Goal: Task Accomplishment & Management: Manage account settings

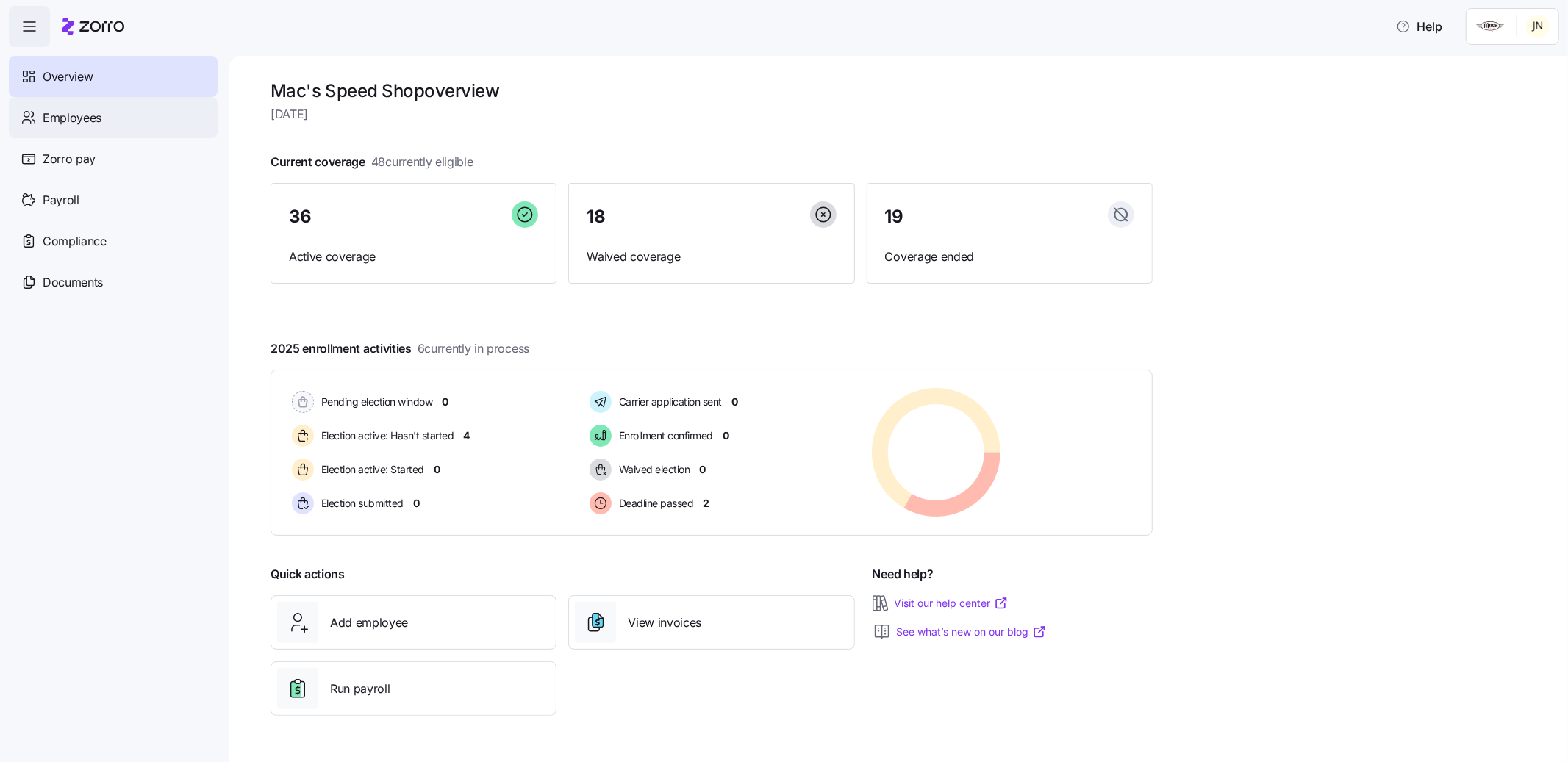
click at [130, 114] on div "Employees" at bounding box center [113, 118] width 209 height 42
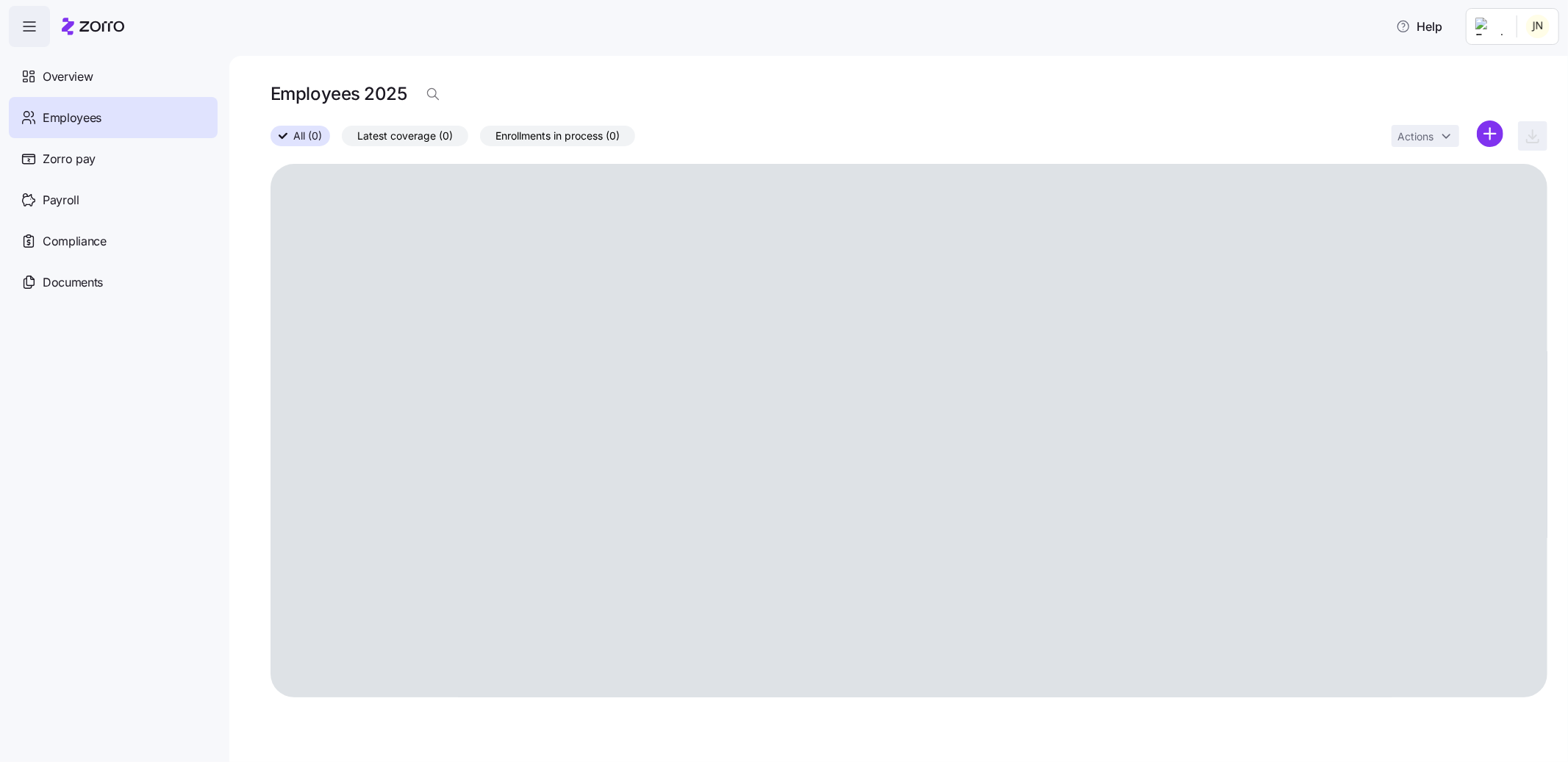
click at [317, 131] on span "All (0)" at bounding box center [307, 136] width 29 height 19
click at [271, 141] on input "All (0)" at bounding box center [271, 141] width 0 height 0
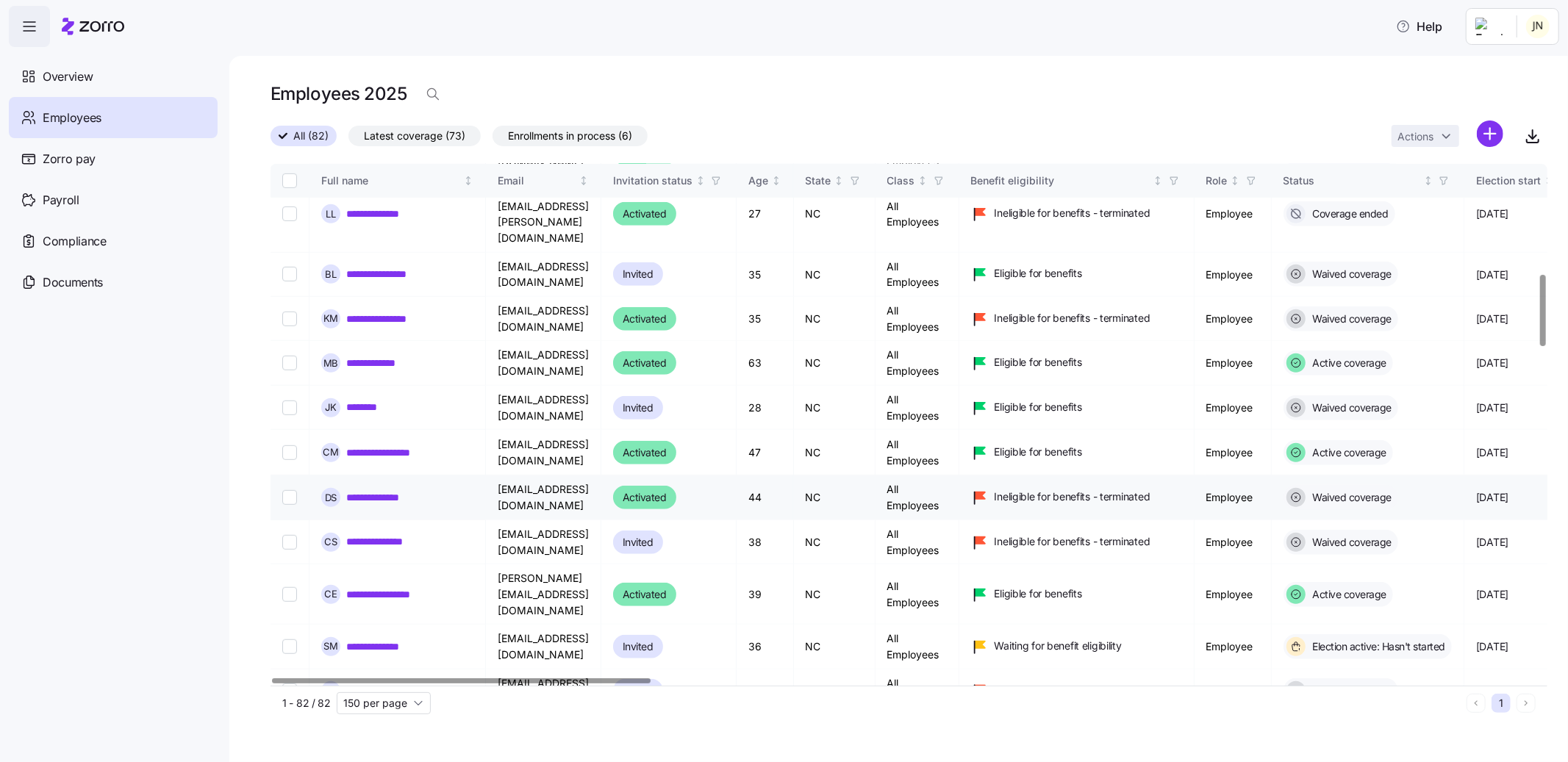
scroll to position [820, 0]
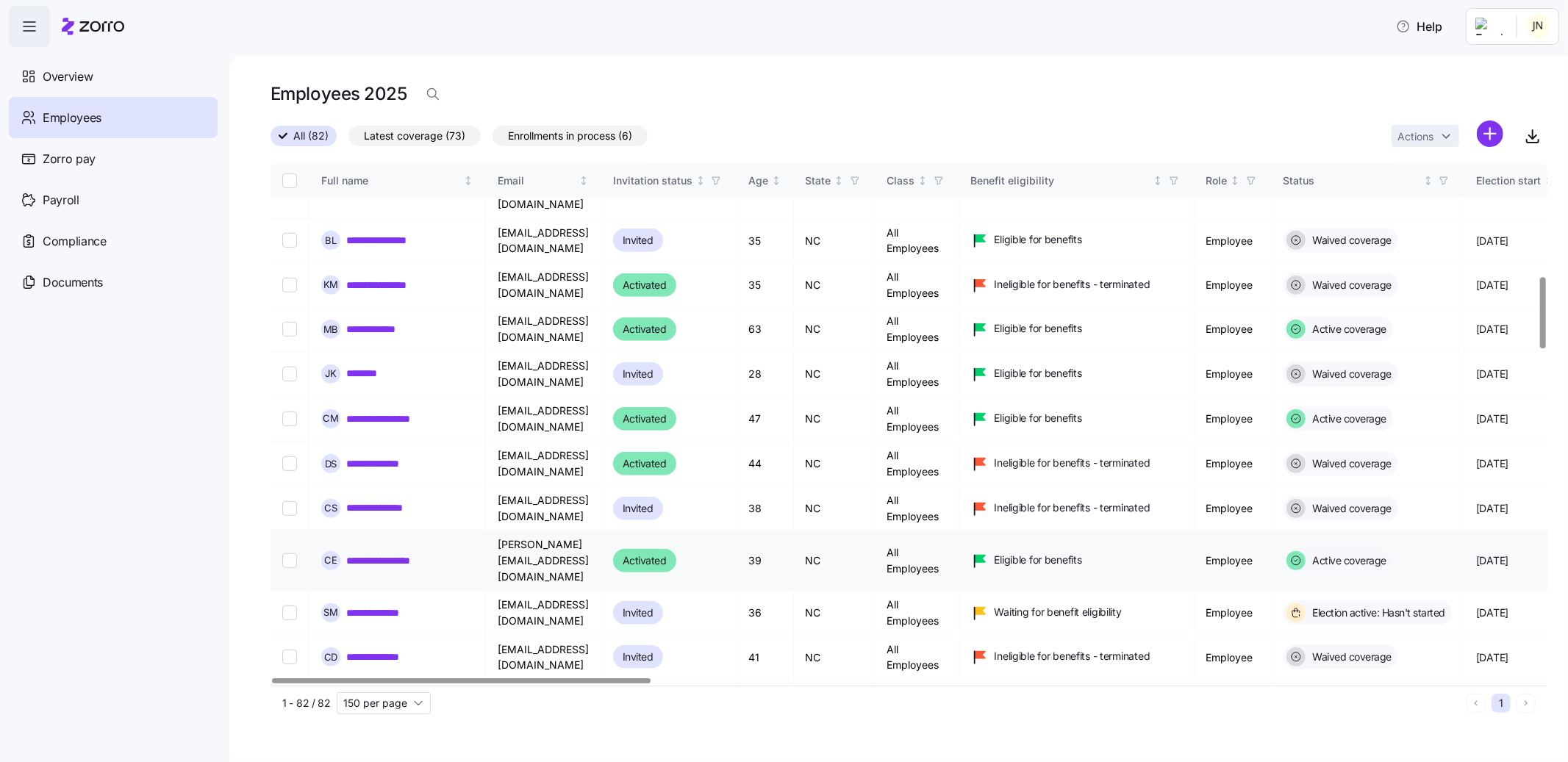
click at [417, 553] on link "**********" at bounding box center [390, 560] width 87 height 15
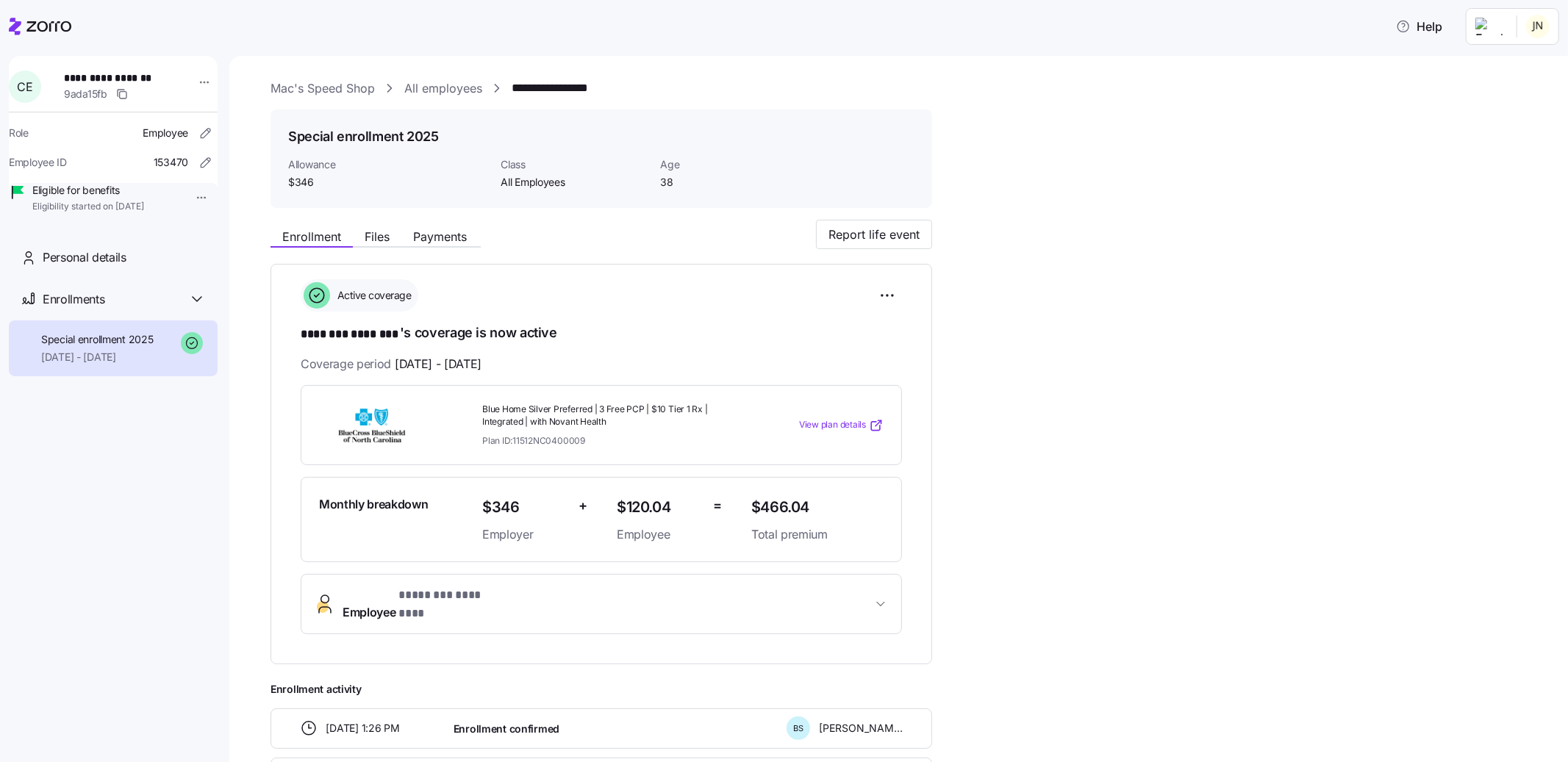
click at [441, 92] on link "All employees" at bounding box center [443, 88] width 78 height 19
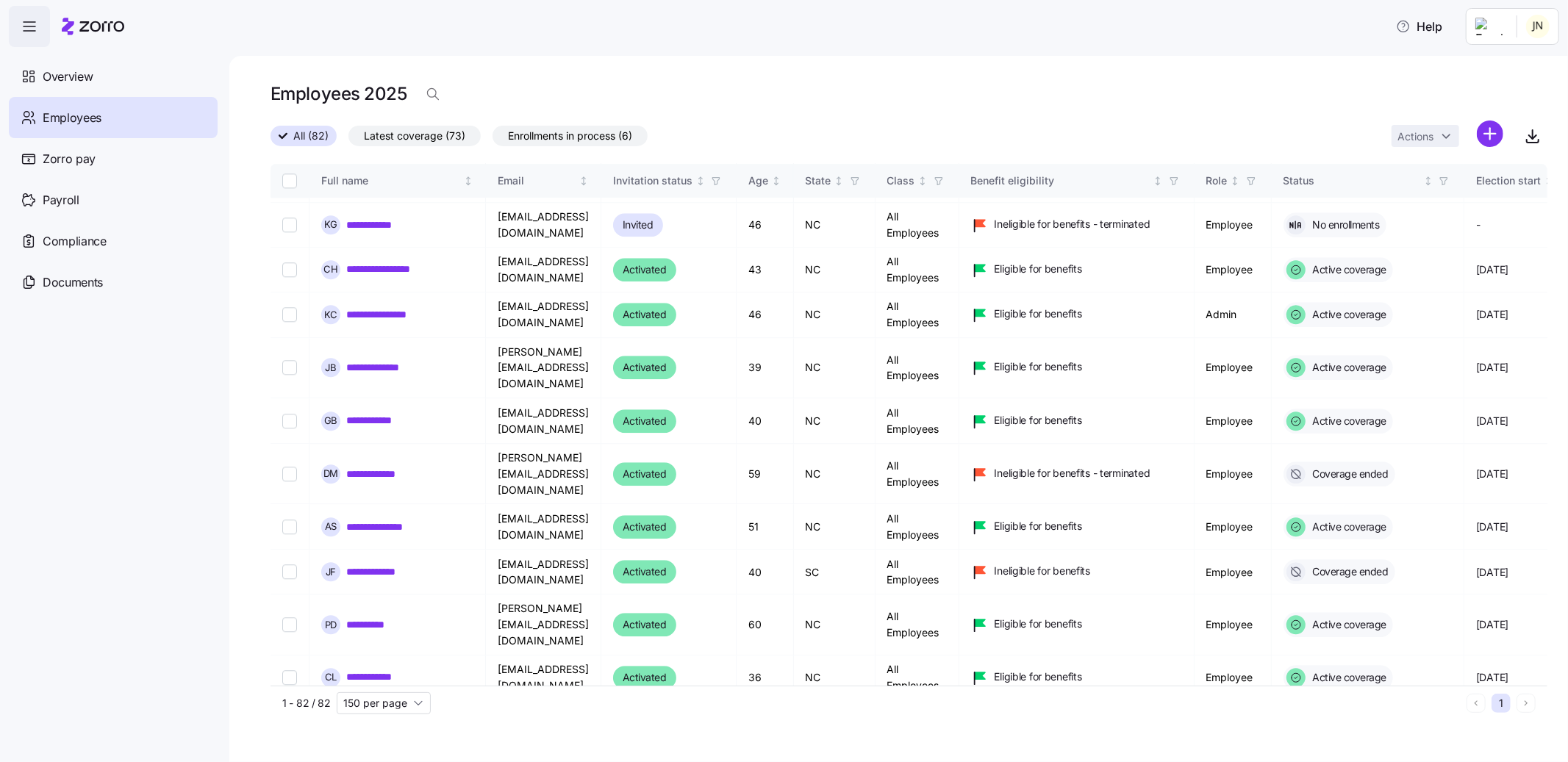
scroll to position [3220, 0]
